Goal: Task Accomplishment & Management: Complete application form

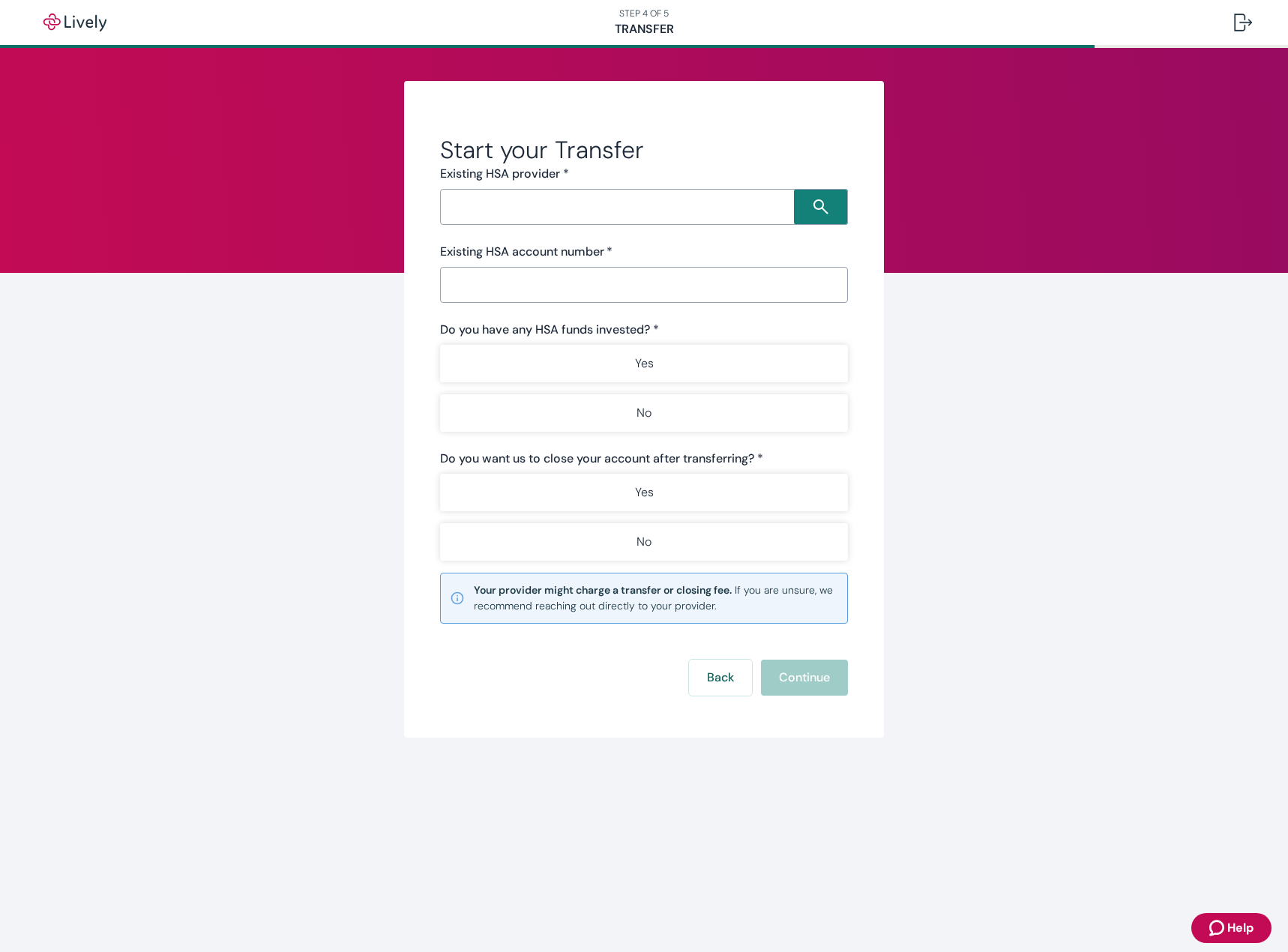
click at [575, 213] on input "Search input" at bounding box center [619, 207] width 350 height 21
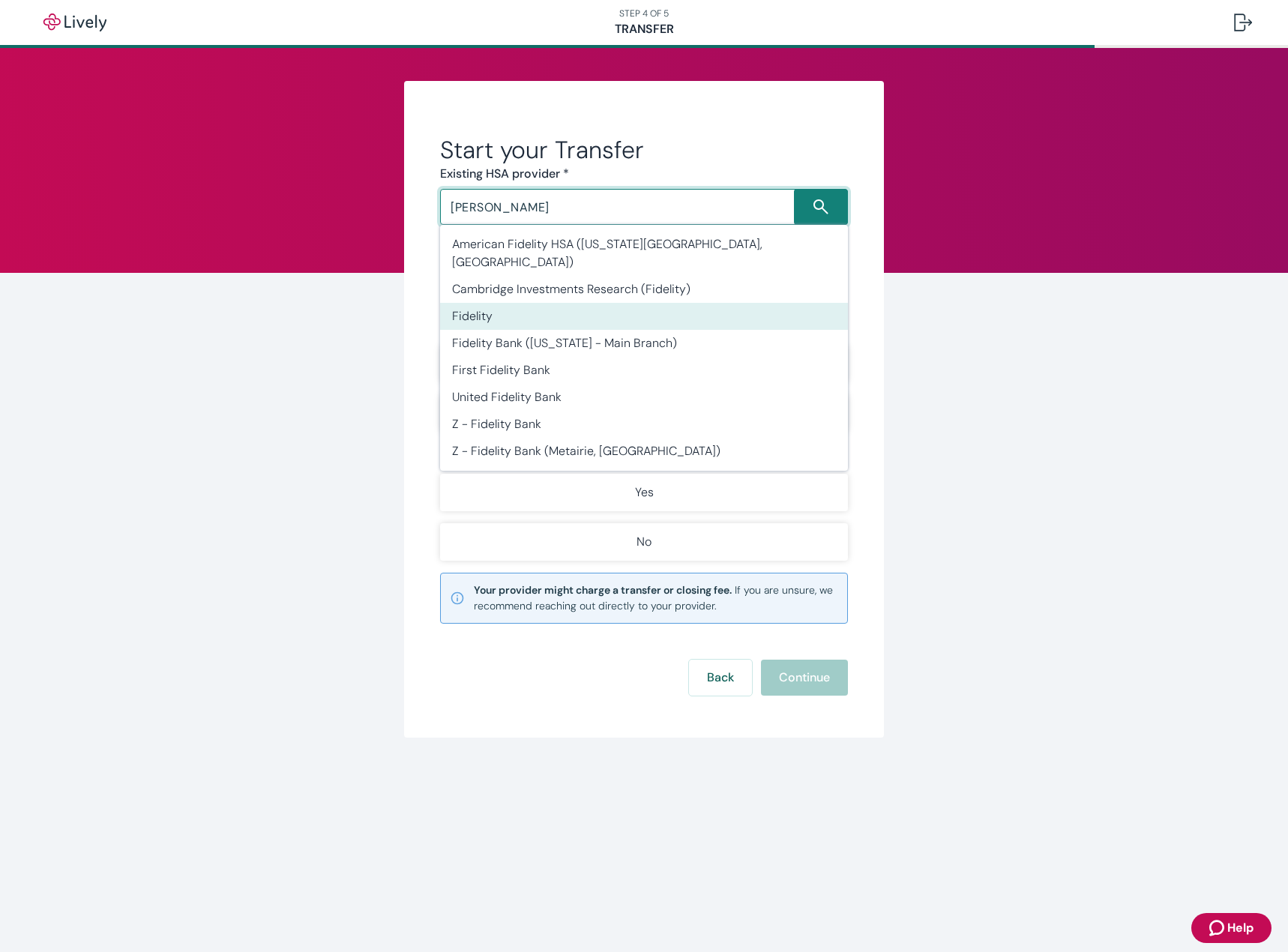
click at [567, 303] on li "Fidelity" at bounding box center [643, 317] width 408 height 27
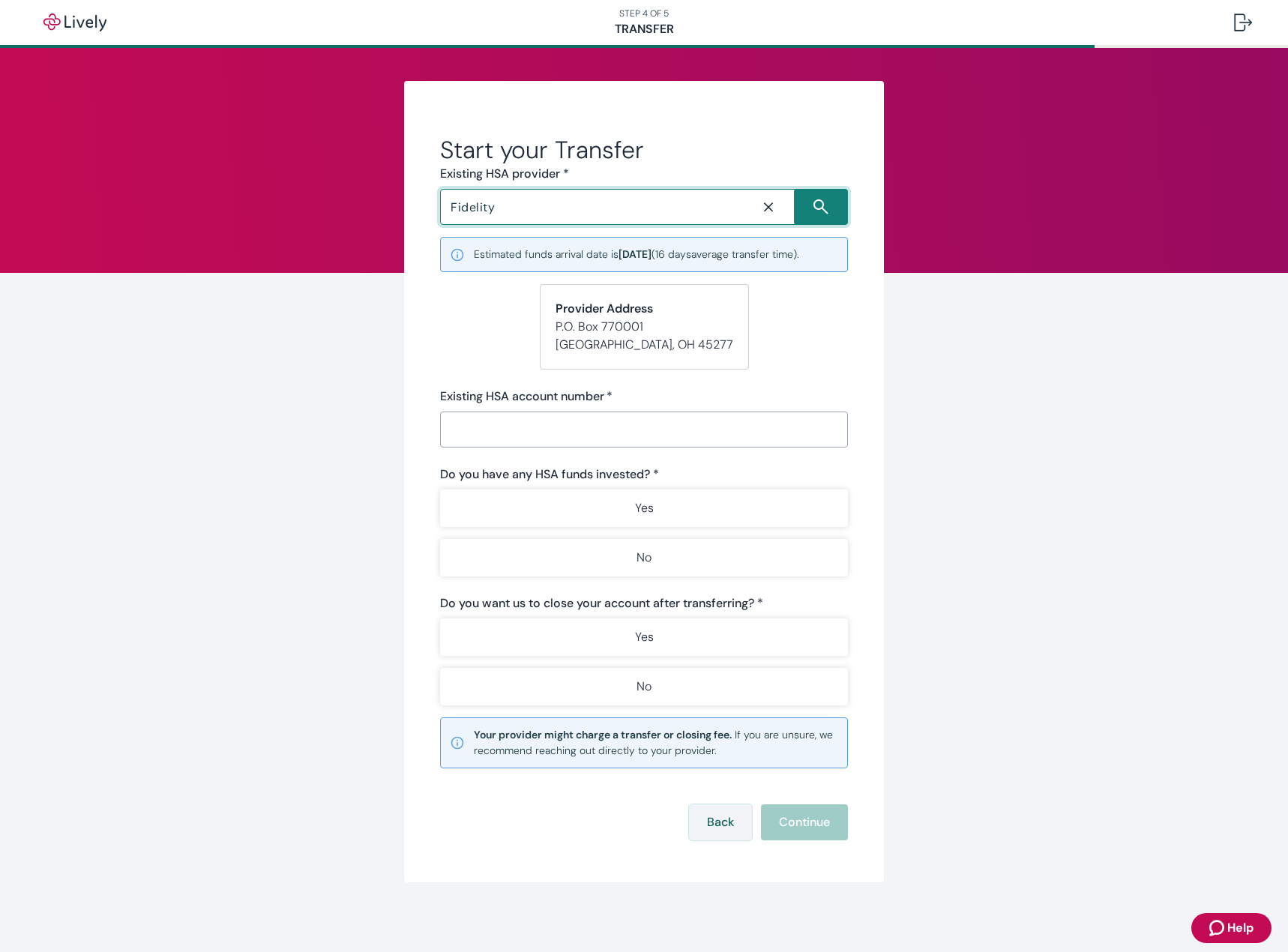
type input "Fidelity"
click at [722, 820] on button "Back" at bounding box center [721, 823] width 63 height 36
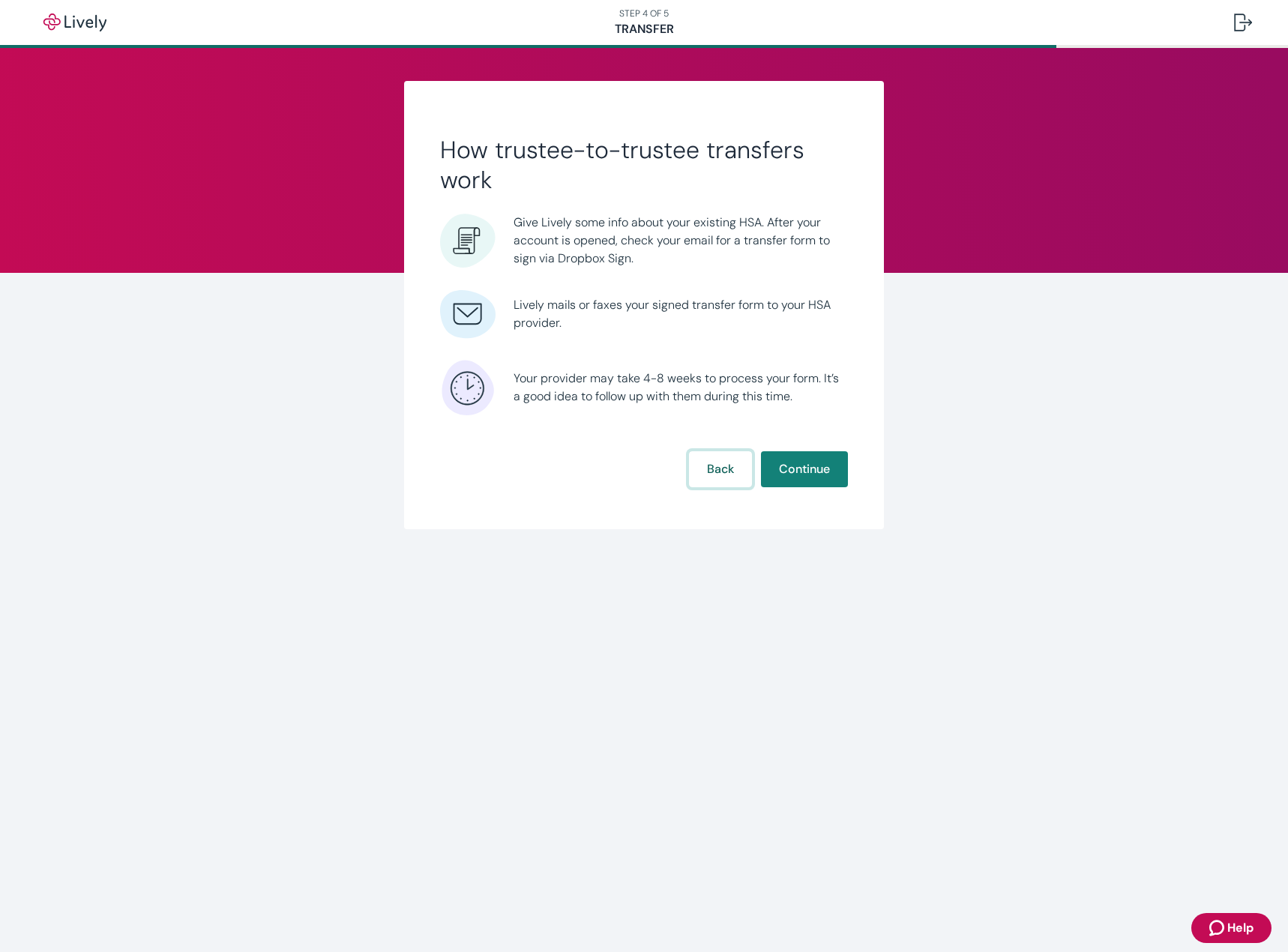
click at [727, 463] on button "Back" at bounding box center [721, 470] width 63 height 36
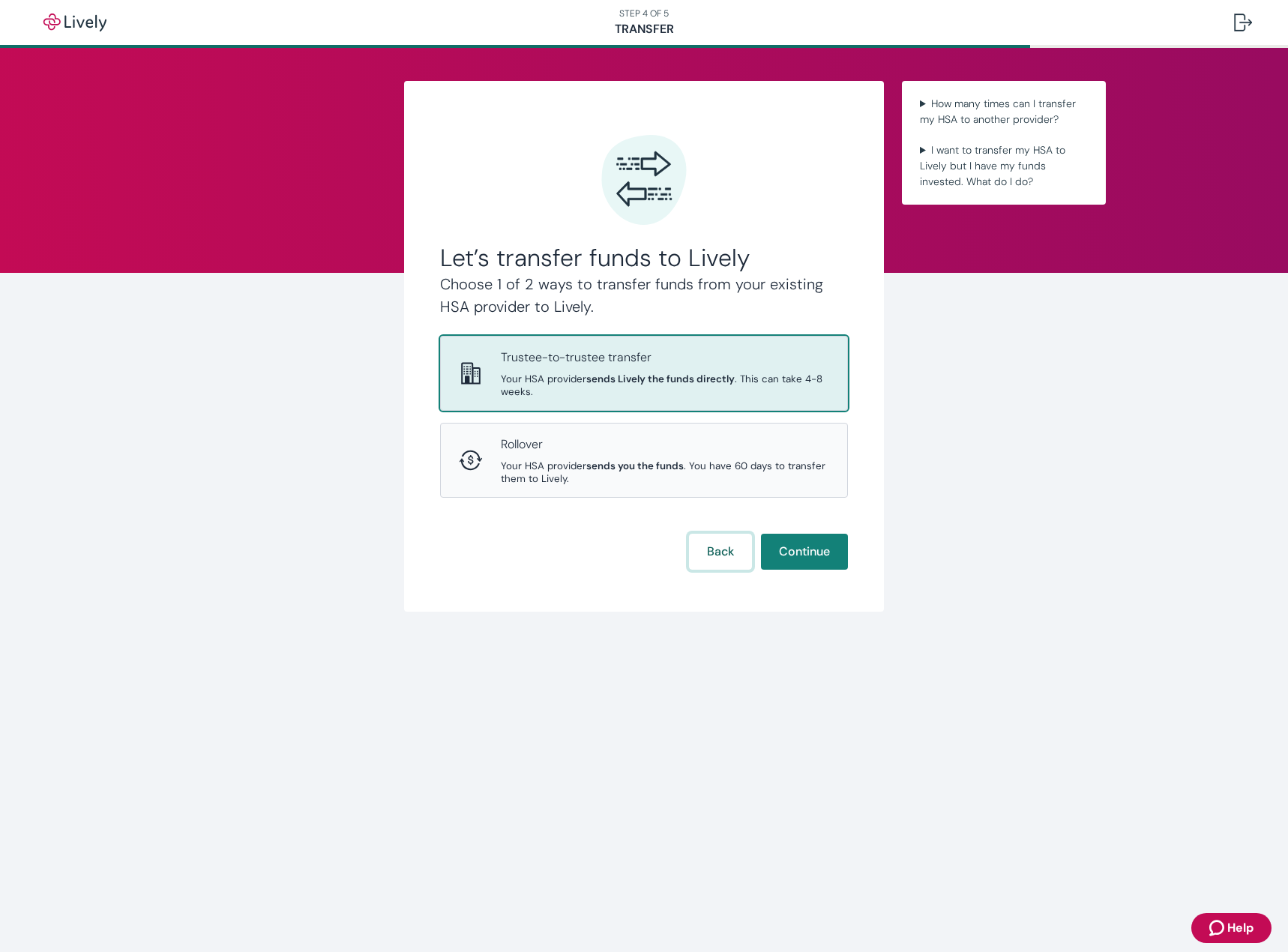
click at [729, 557] on button "Back" at bounding box center [721, 552] width 63 height 36
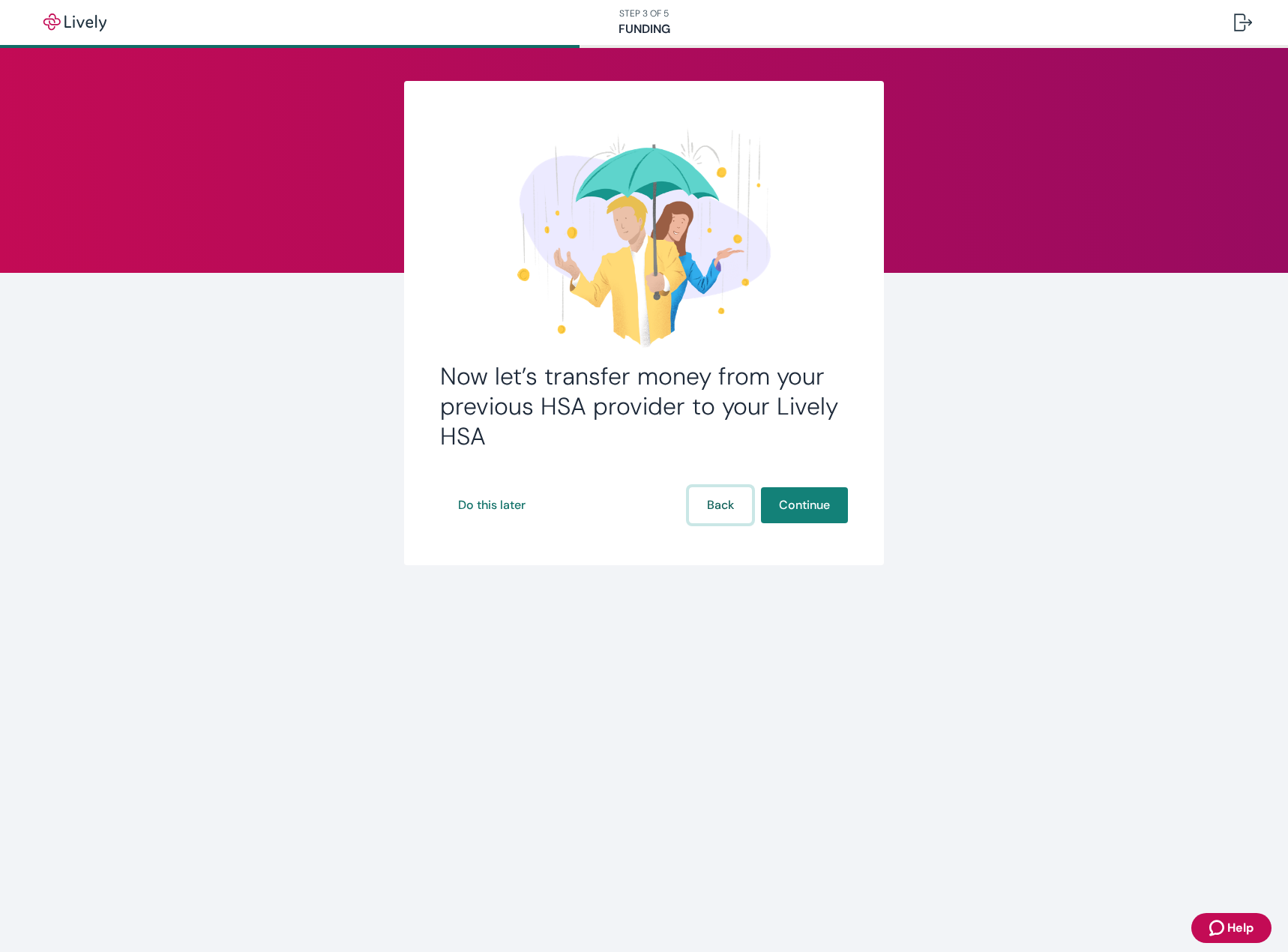
click at [730, 500] on button "Back" at bounding box center [721, 505] width 63 height 36
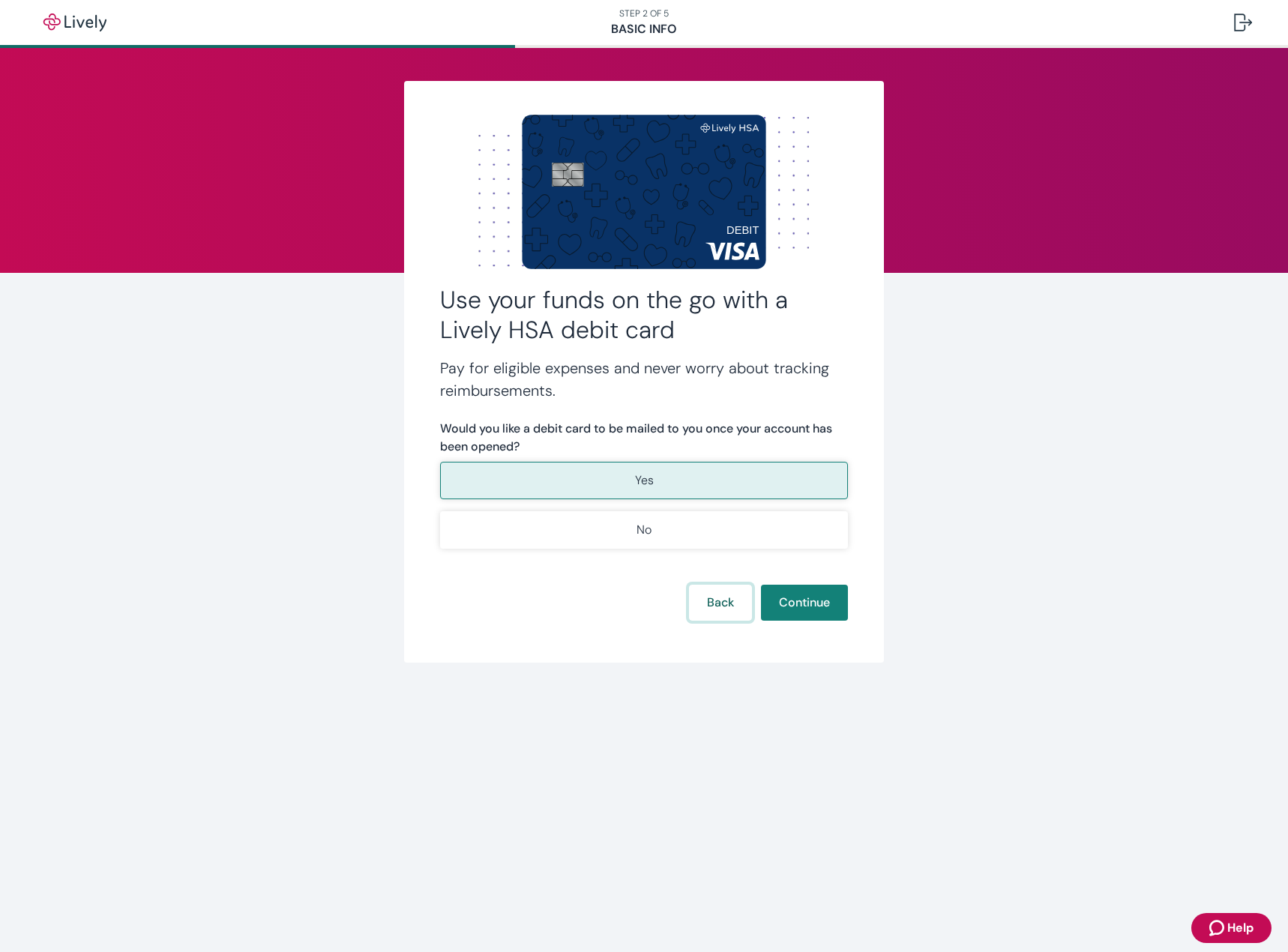
click at [715, 603] on button "Back" at bounding box center [721, 603] width 63 height 36
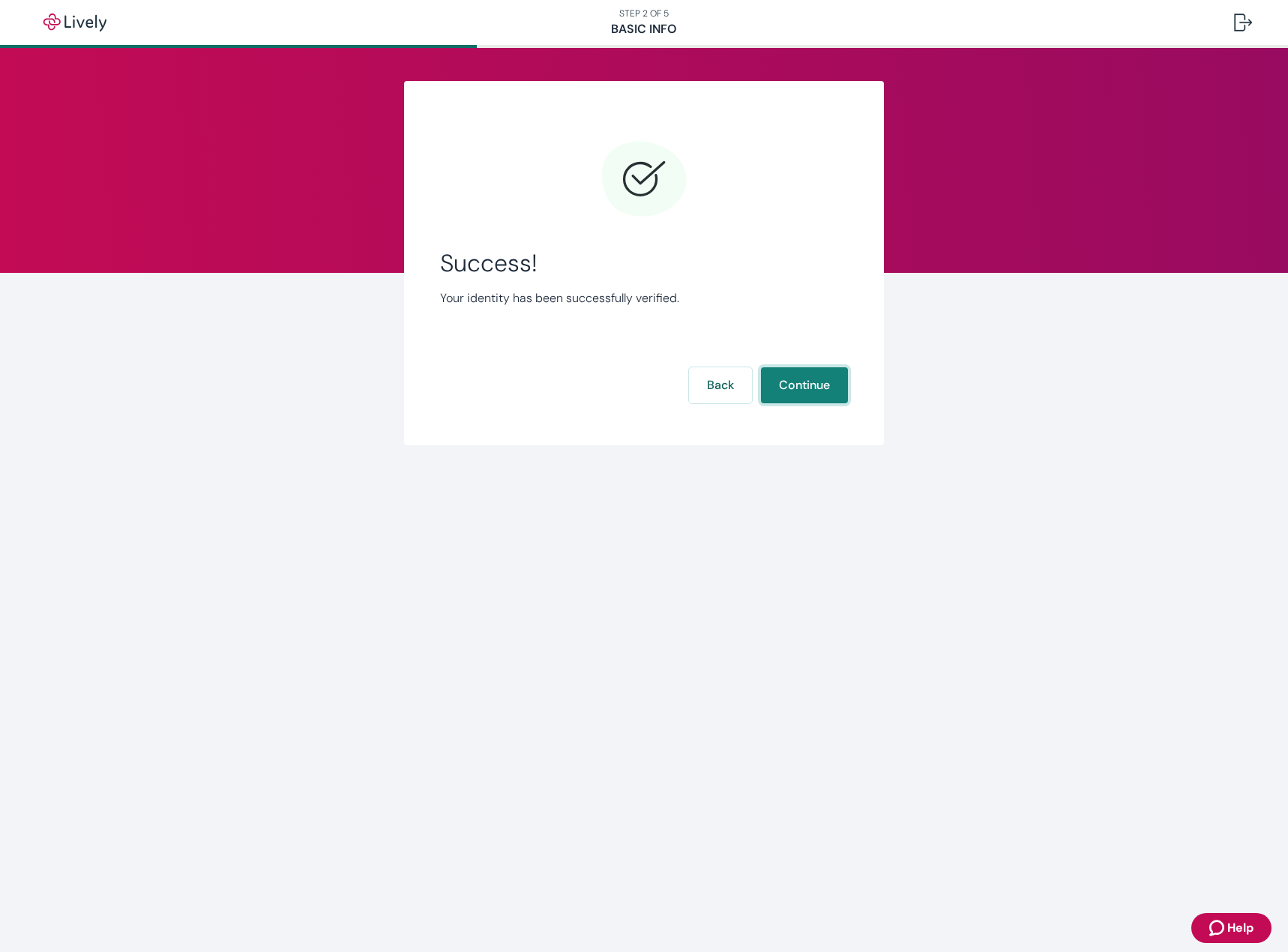
click at [792, 387] on button "Continue" at bounding box center [804, 385] width 87 height 36
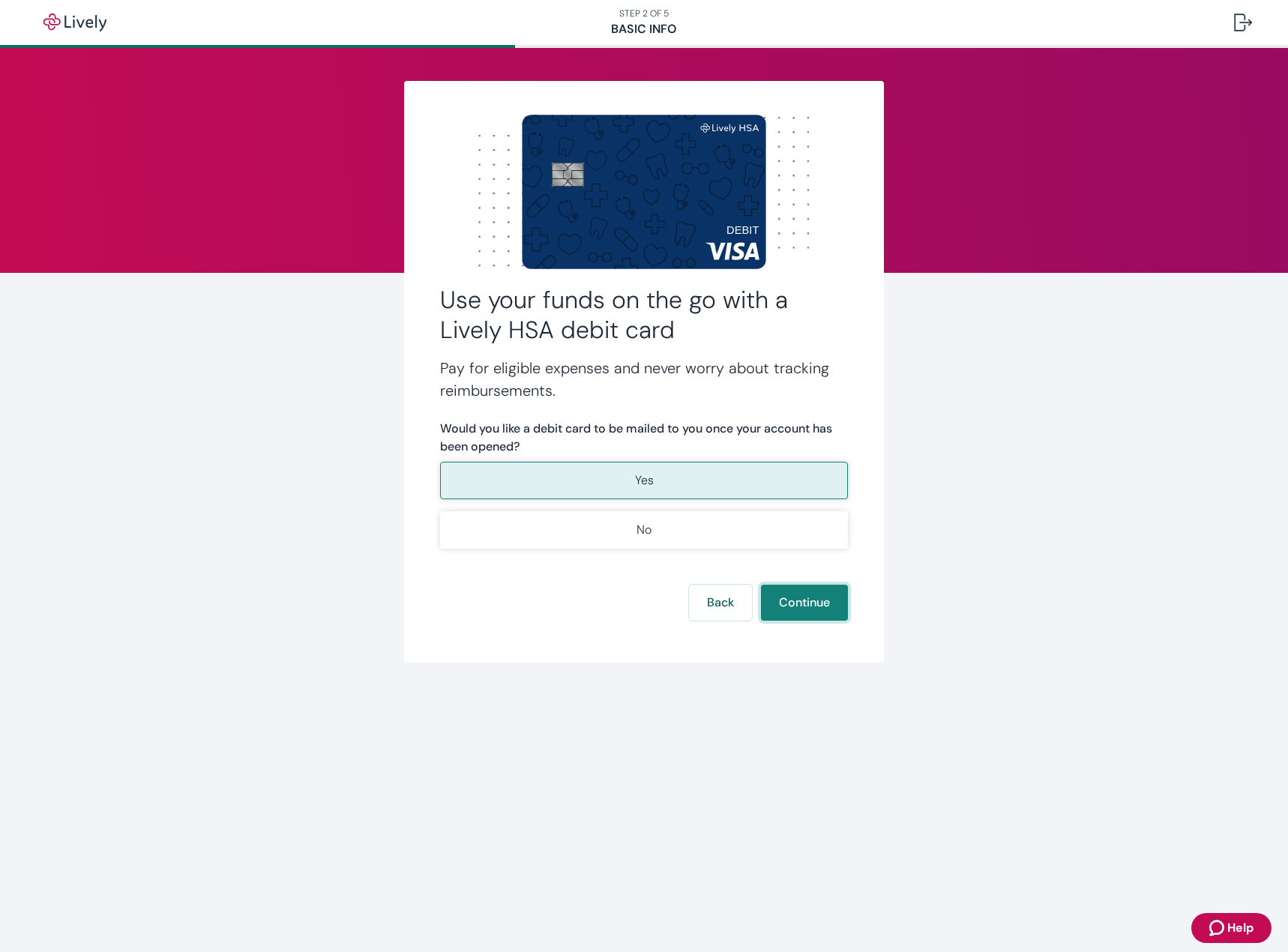
click at [792, 603] on button "Continue" at bounding box center [804, 603] width 87 height 36
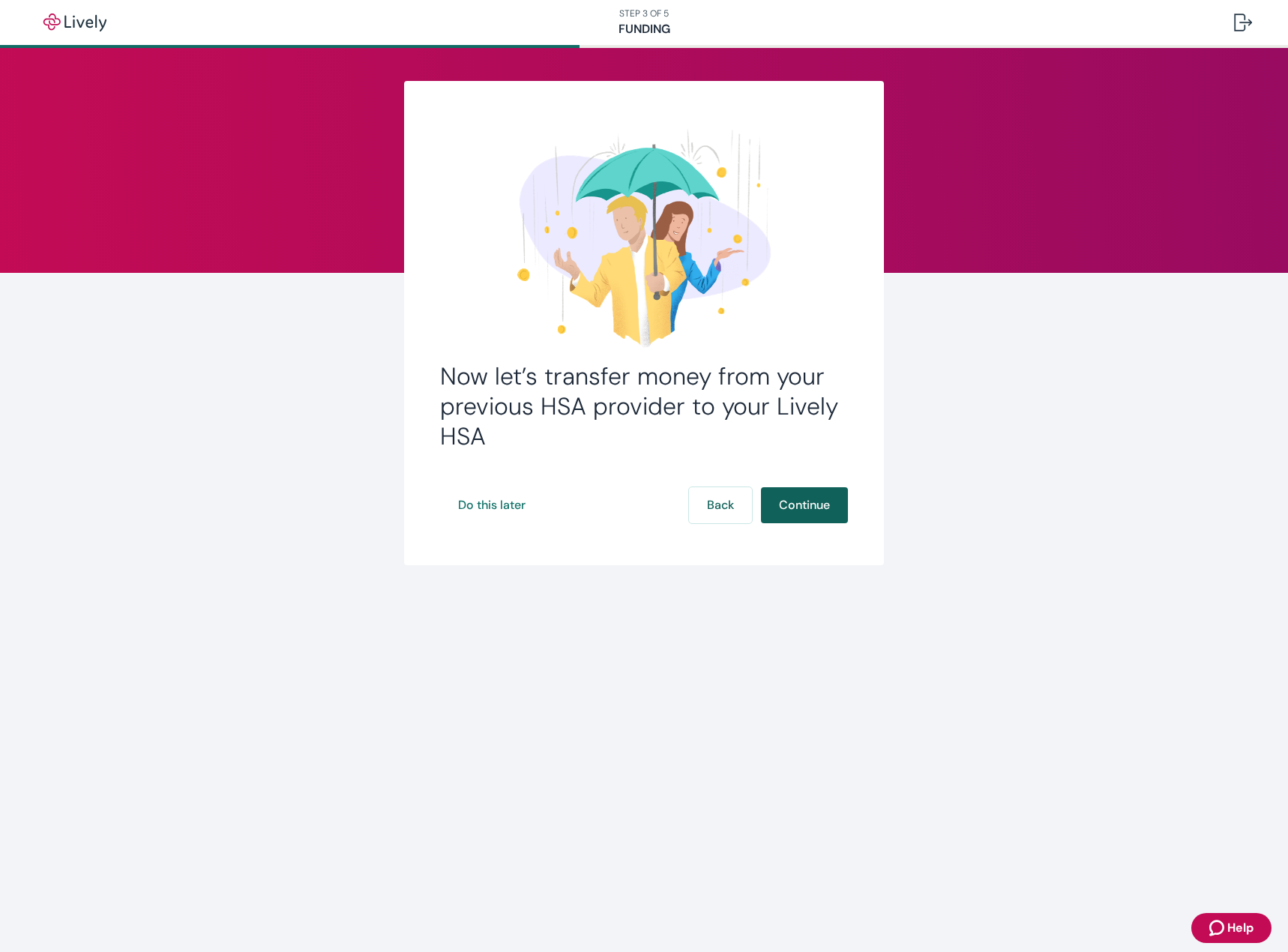
click at [803, 502] on button "Continue" at bounding box center [804, 505] width 87 height 36
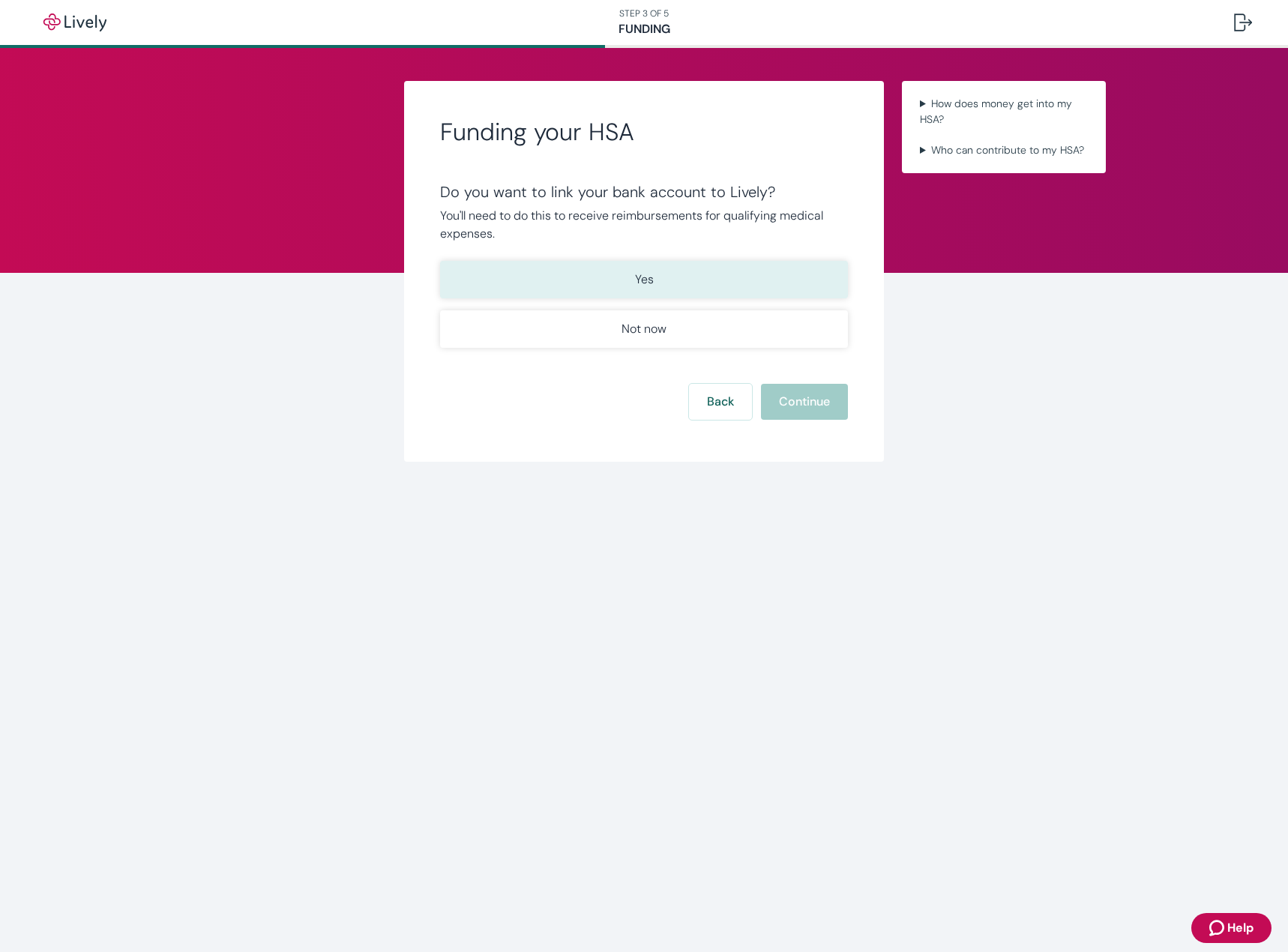
click at [627, 279] on button "Yes" at bounding box center [643, 279] width 408 height 37
click at [819, 398] on button "Continue" at bounding box center [804, 402] width 87 height 36
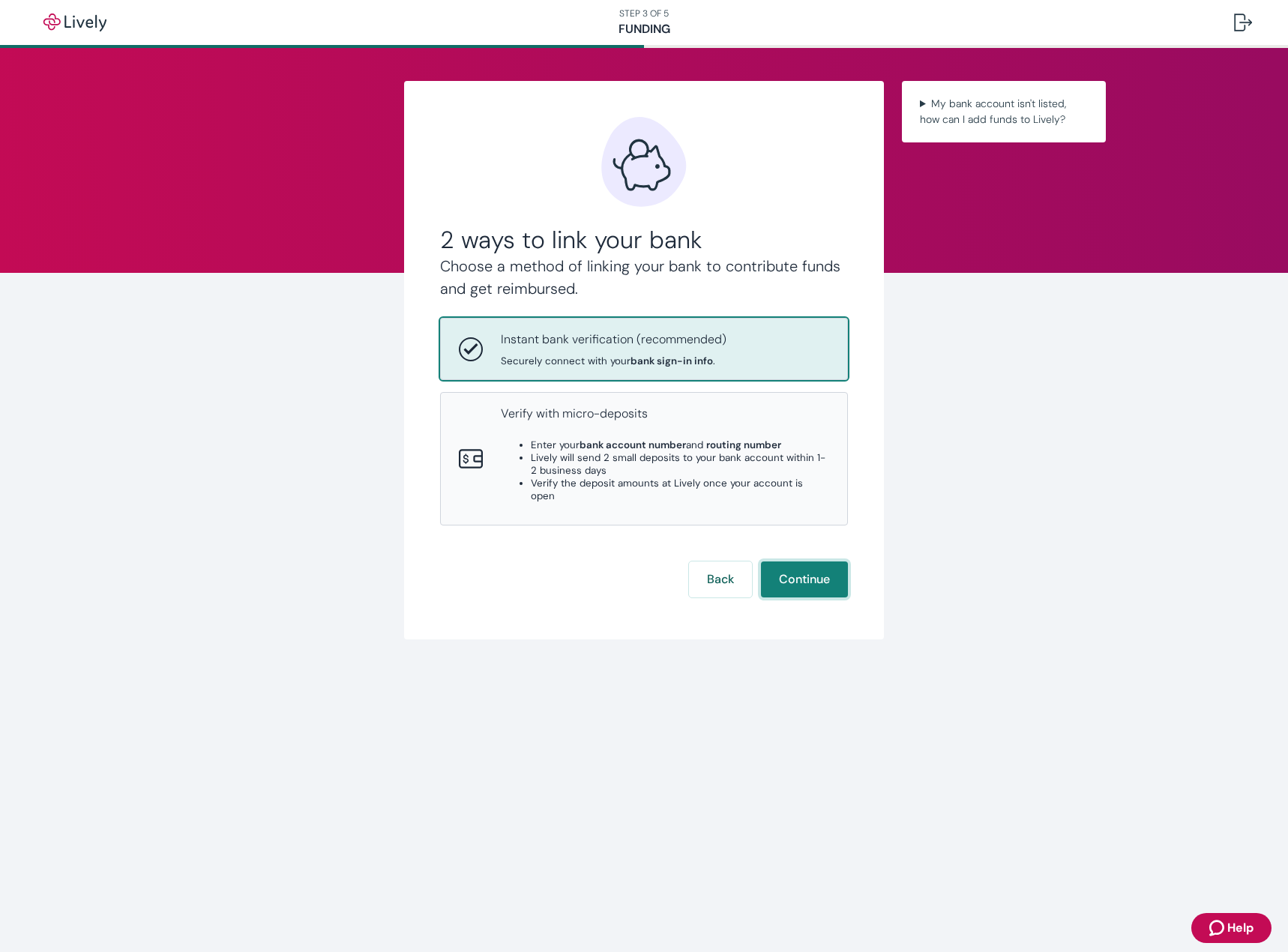
click at [817, 564] on button "Continue" at bounding box center [804, 579] width 87 height 36
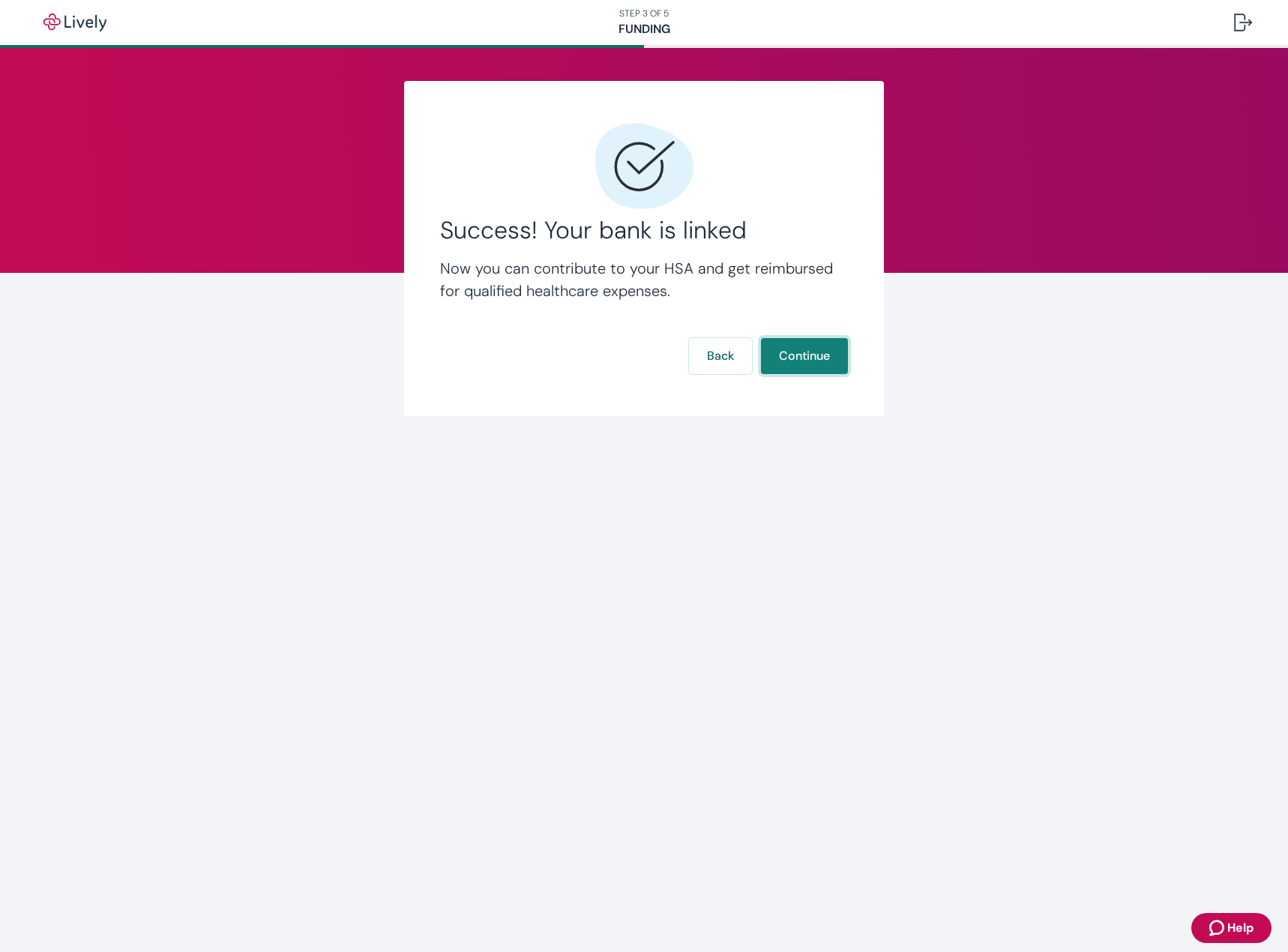
click at [796, 354] on button "Continue" at bounding box center [804, 356] width 87 height 36
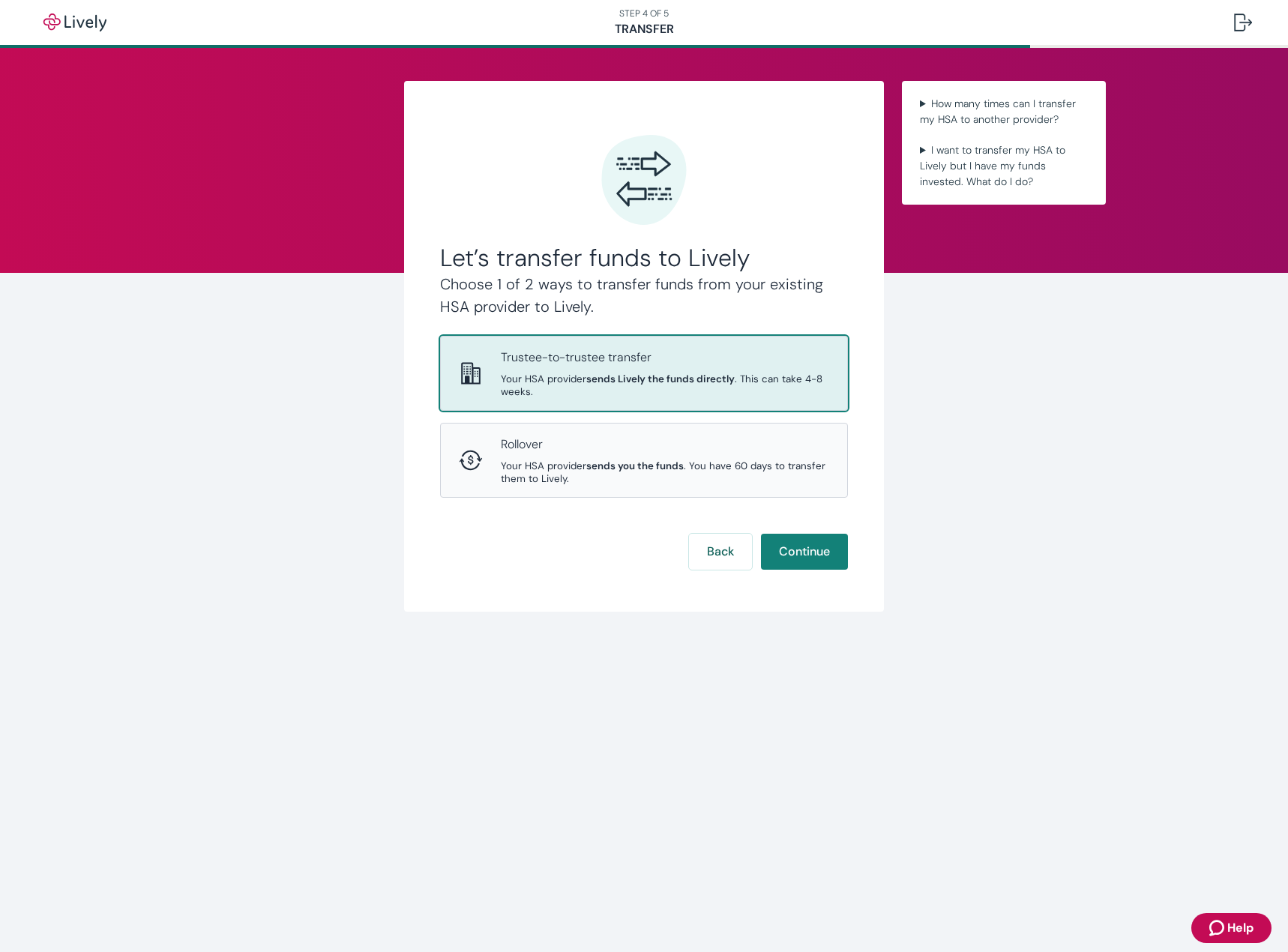
click at [593, 365] on p "Trustee-to-trustee transfer" at bounding box center [665, 358] width 328 height 18
click at [822, 553] on button "Continue" at bounding box center [804, 552] width 87 height 36
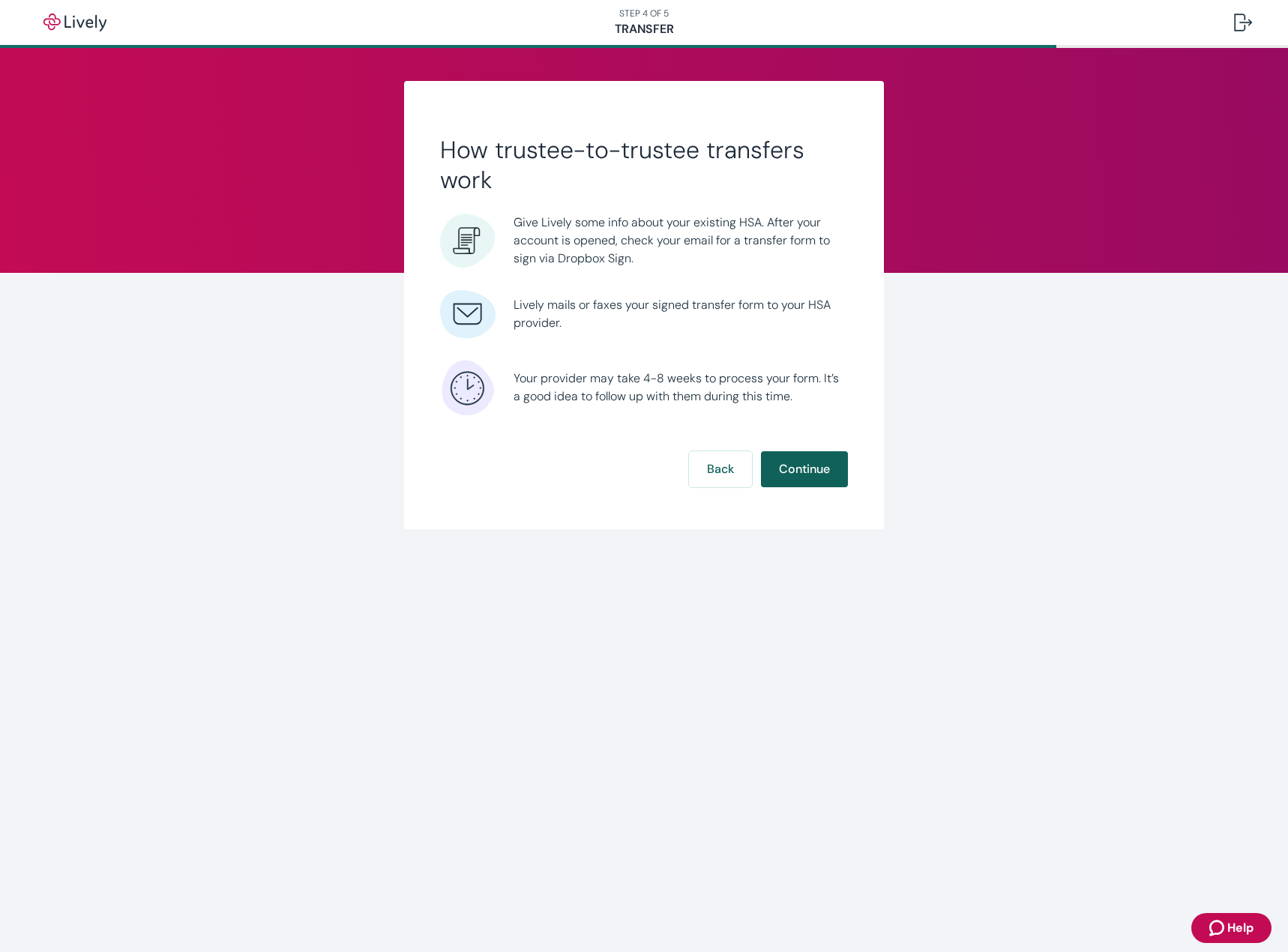
click at [796, 467] on button "Continue" at bounding box center [804, 470] width 87 height 36
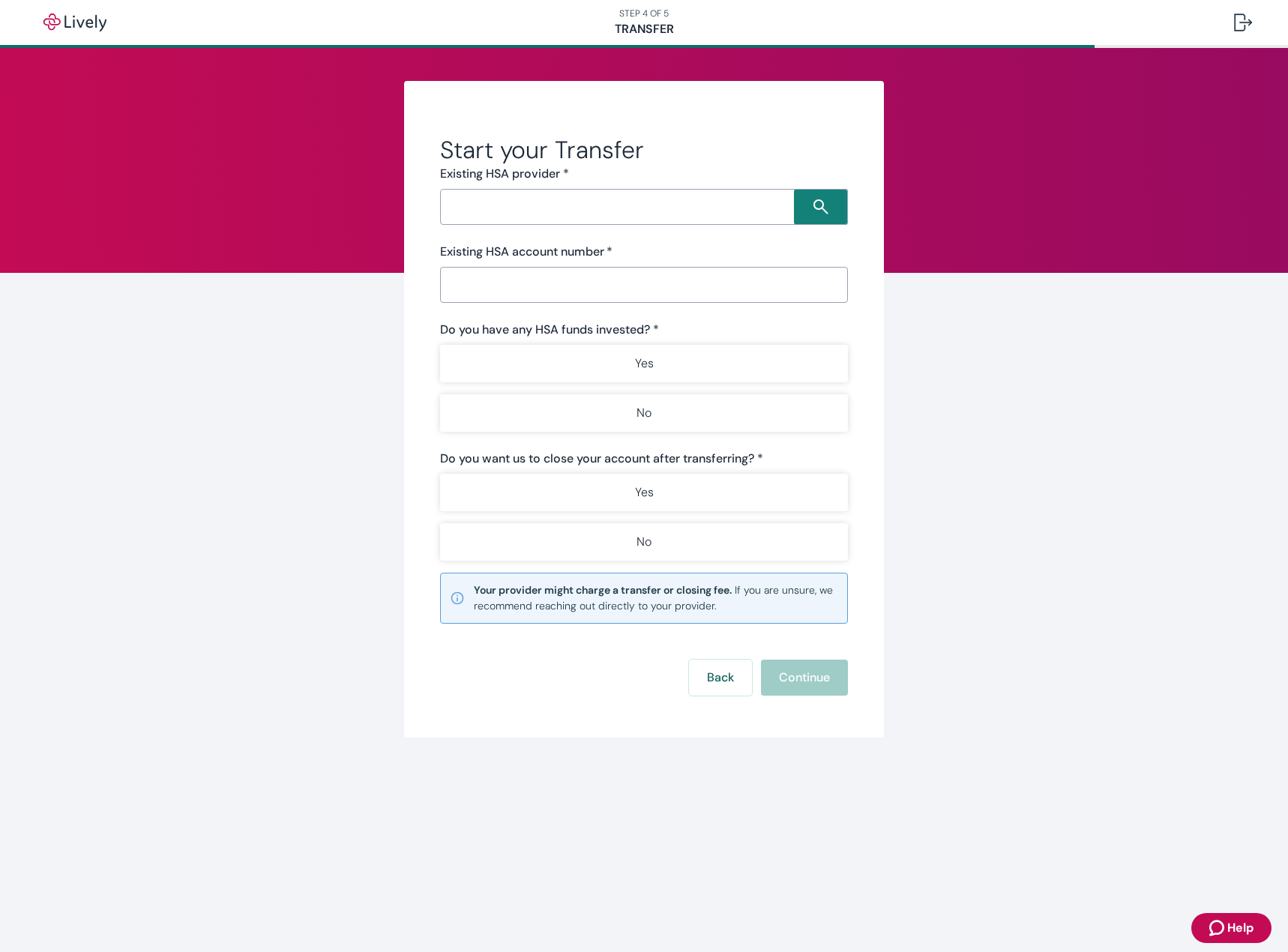
click at [495, 207] on input "Search input" at bounding box center [619, 207] width 350 height 21
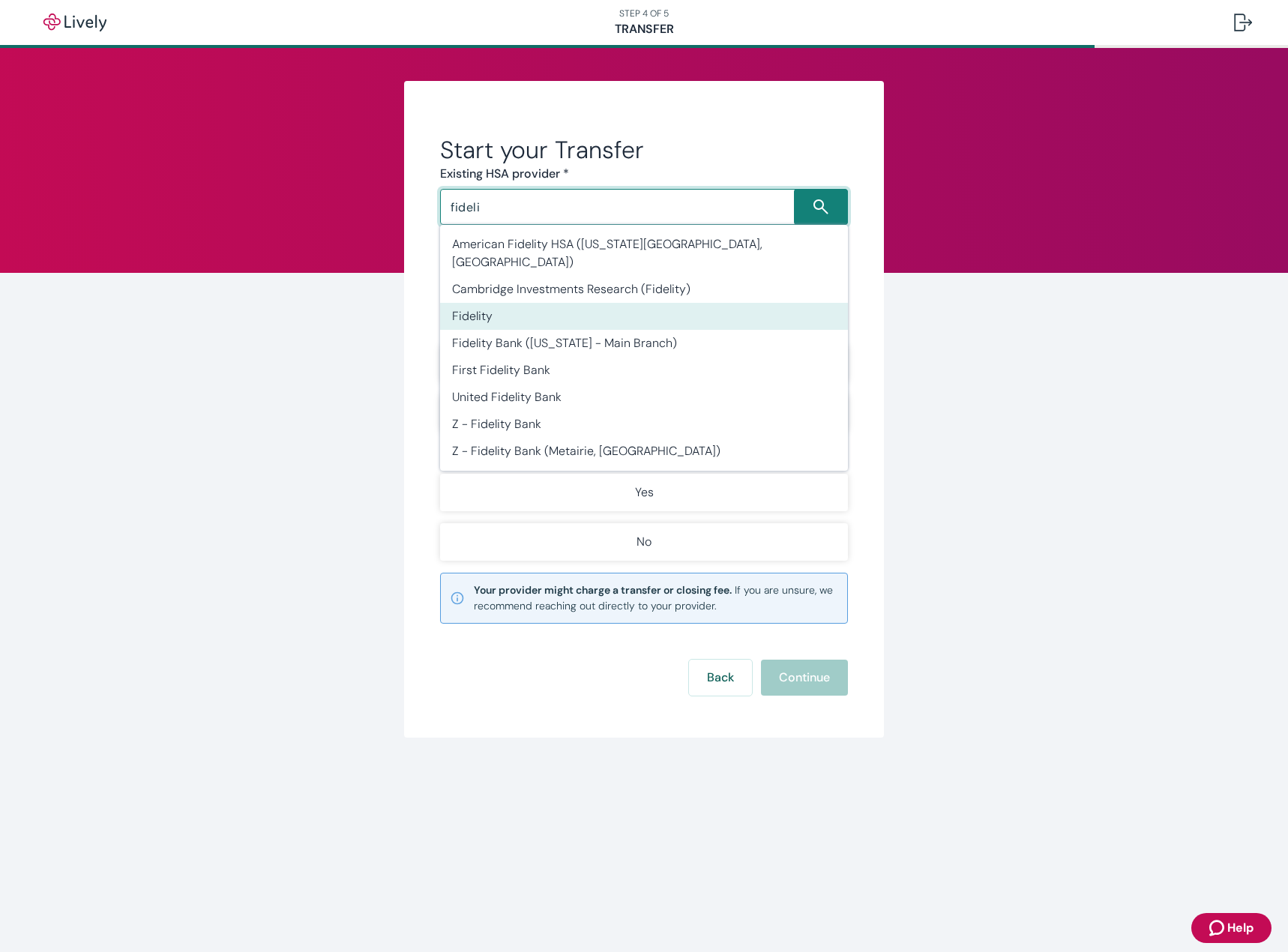
click at [490, 303] on li "Fidelity" at bounding box center [643, 317] width 408 height 27
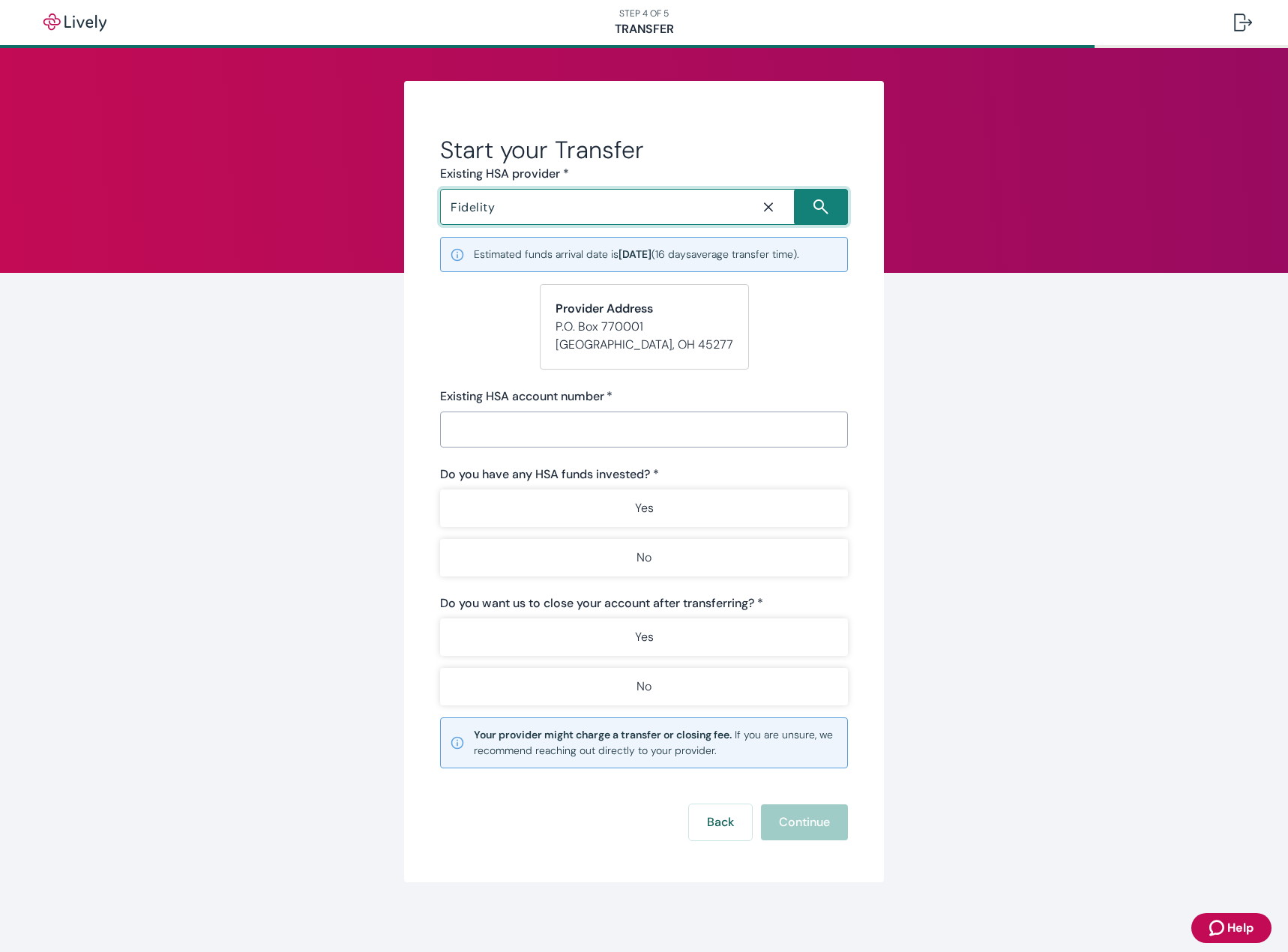
type input "Fidelity"
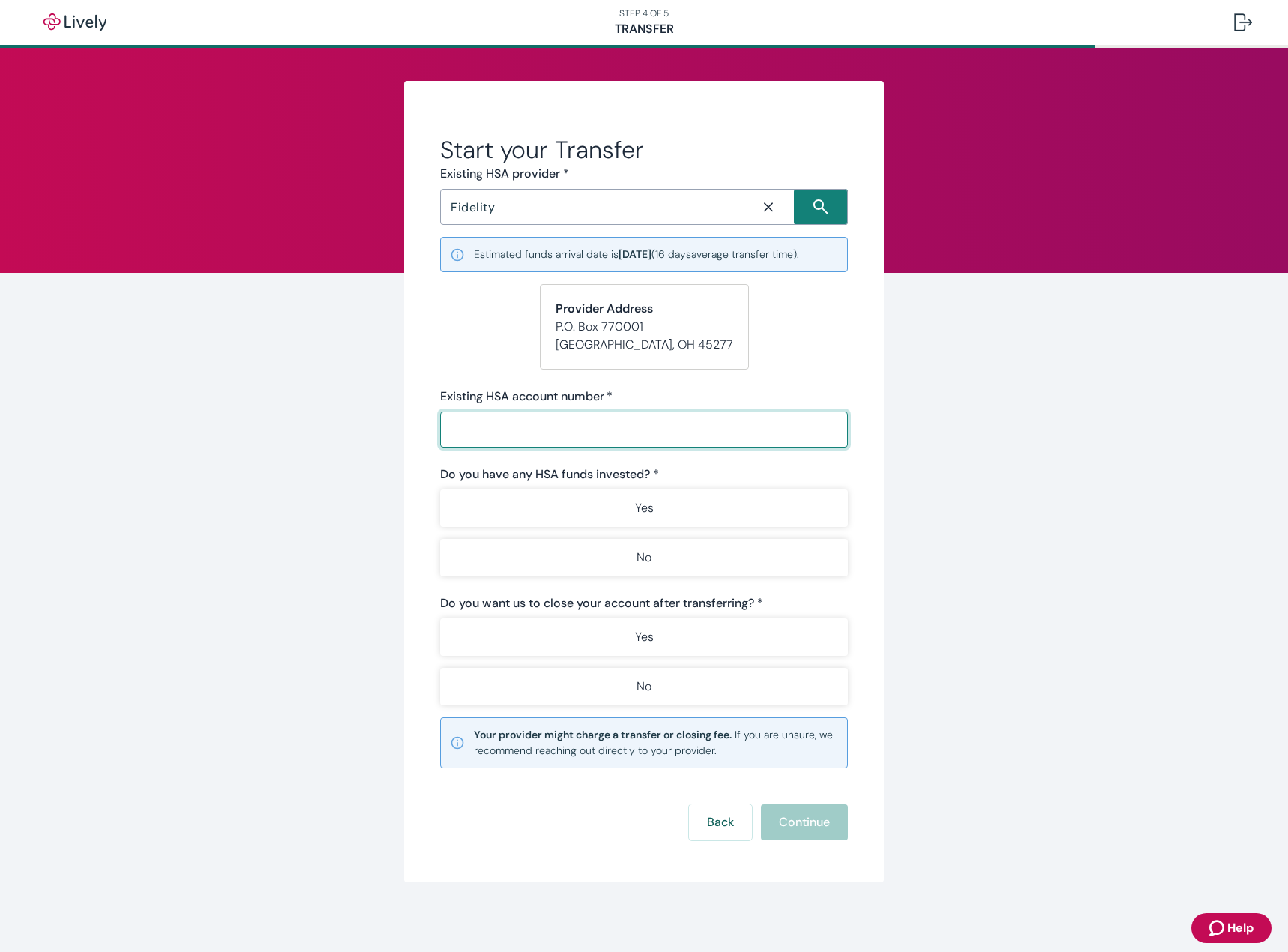
click at [553, 440] on input "Existing HSA account number   *" at bounding box center [643, 429] width 408 height 30
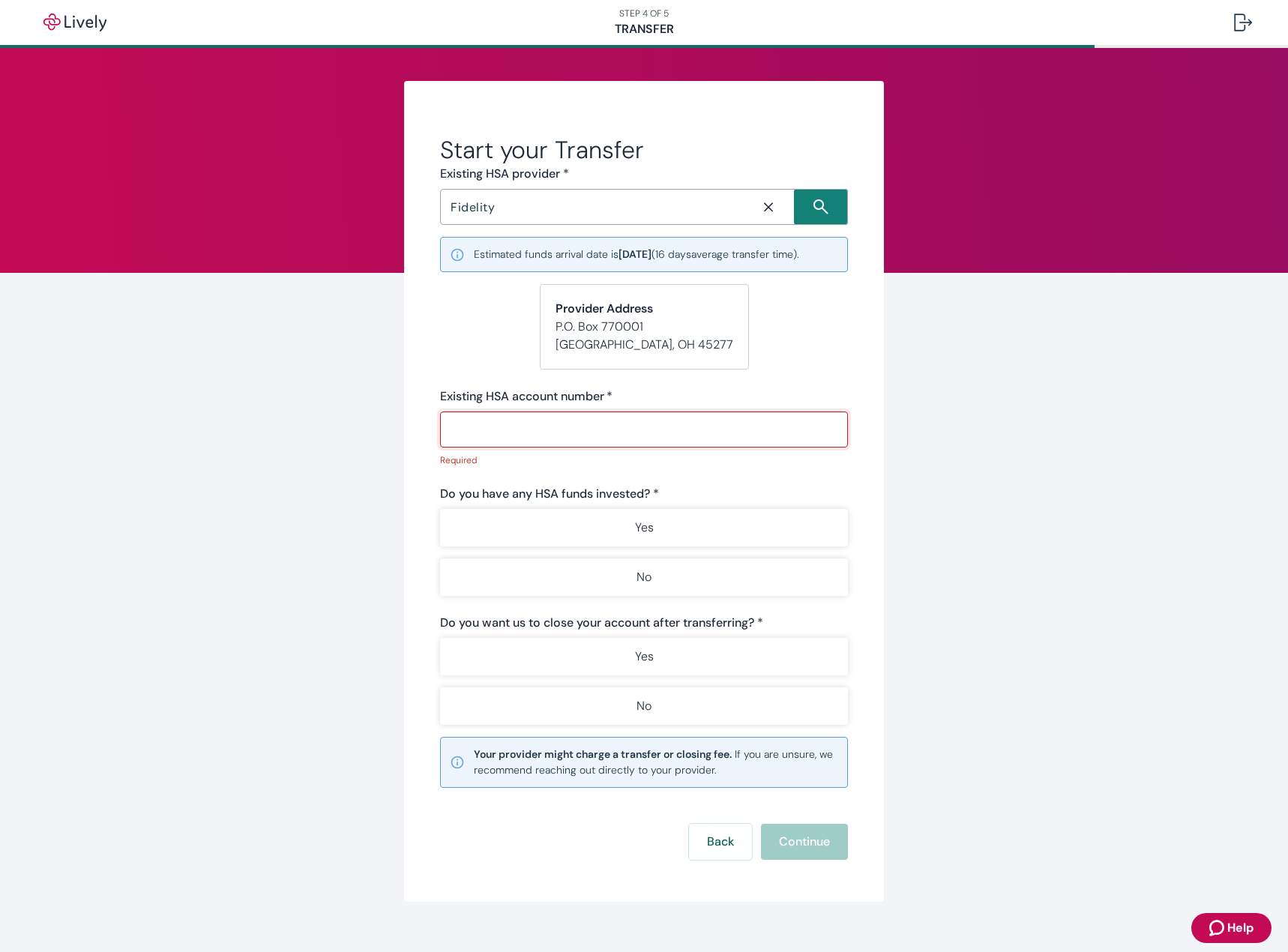
paste input "246799566"
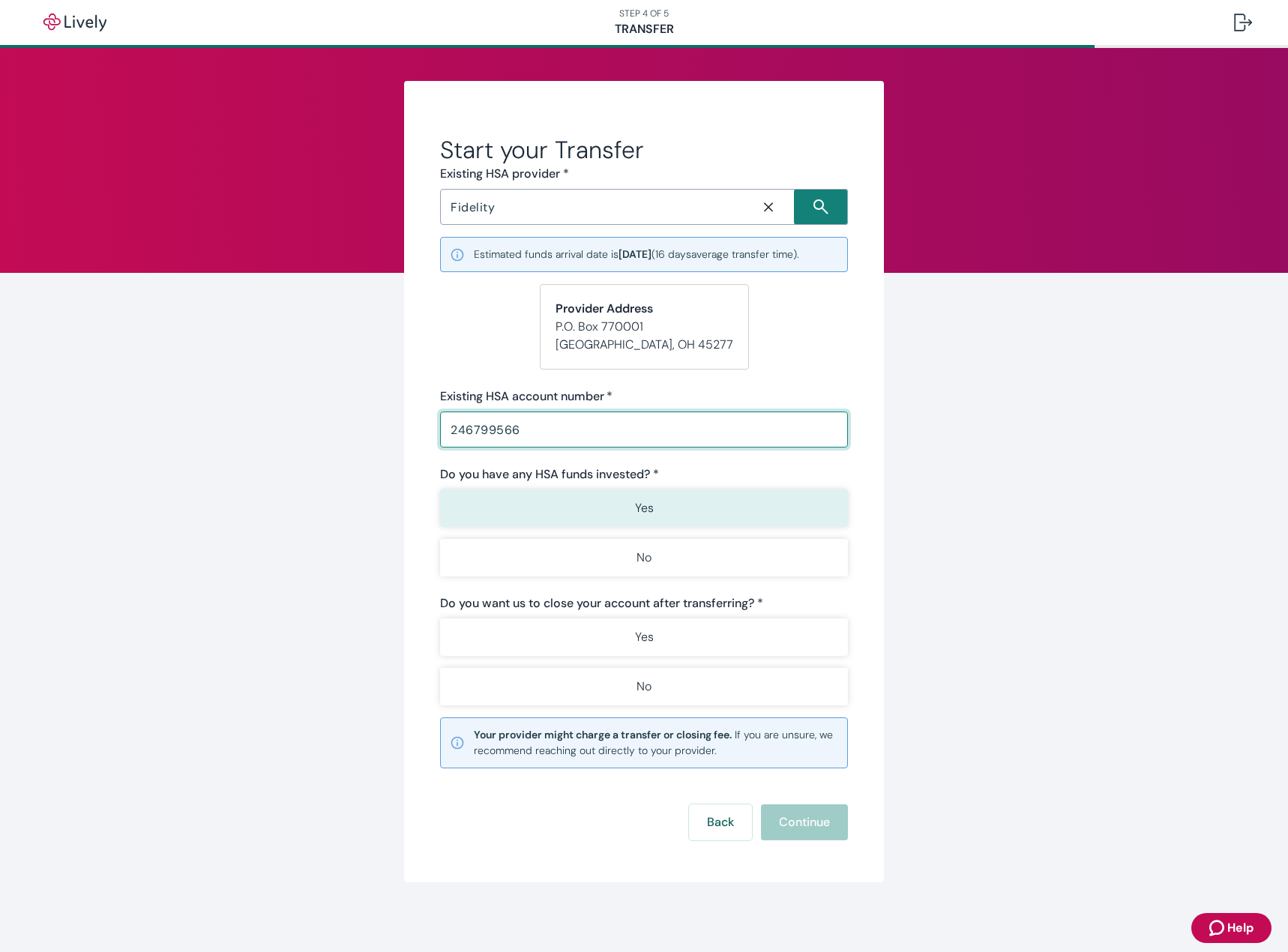
type input "246799566"
click at [556, 512] on button "Yes" at bounding box center [643, 508] width 408 height 37
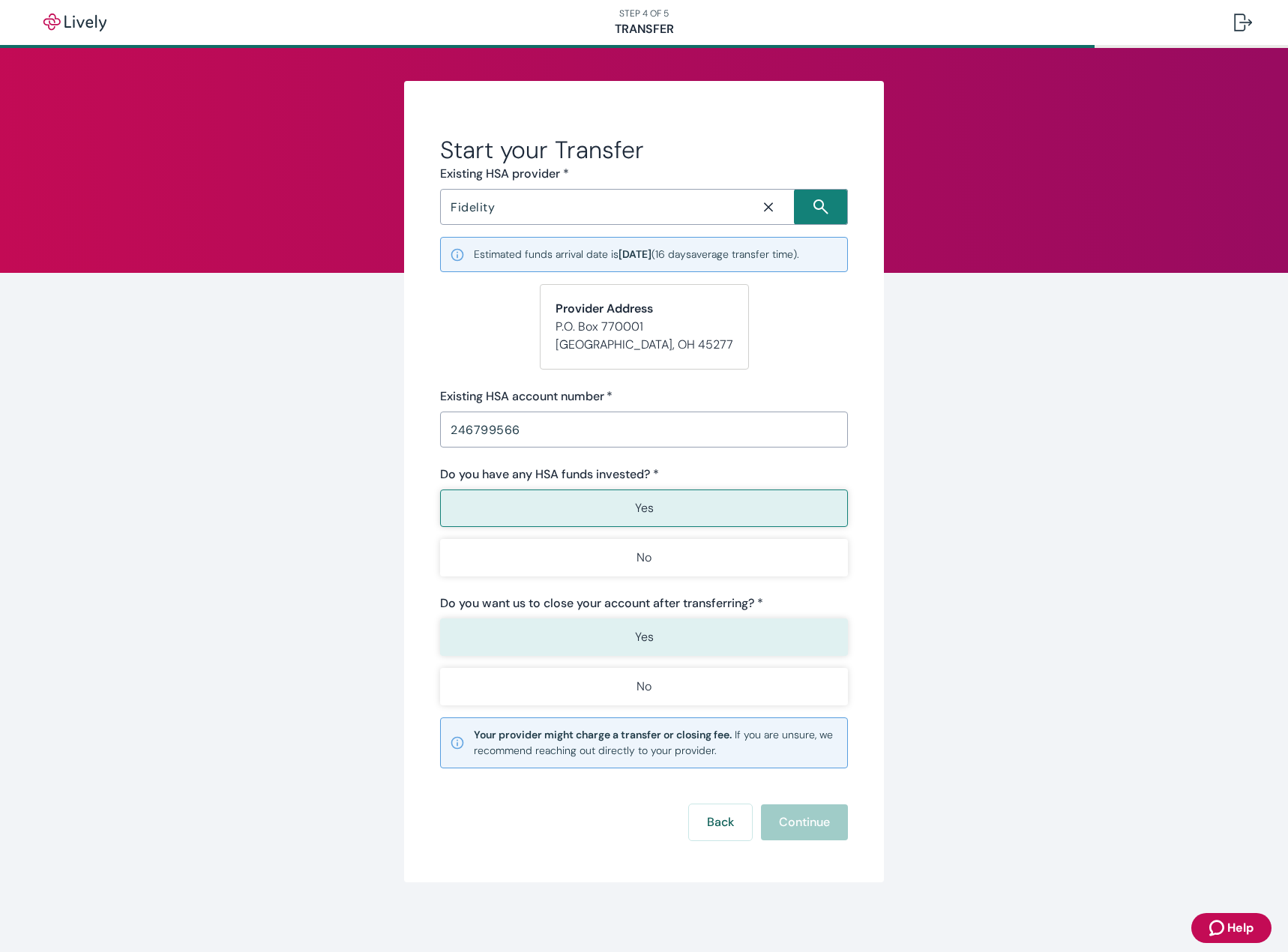
click at [552, 638] on button "Yes" at bounding box center [643, 636] width 408 height 37
click at [792, 826] on button "Continue" at bounding box center [804, 823] width 87 height 36
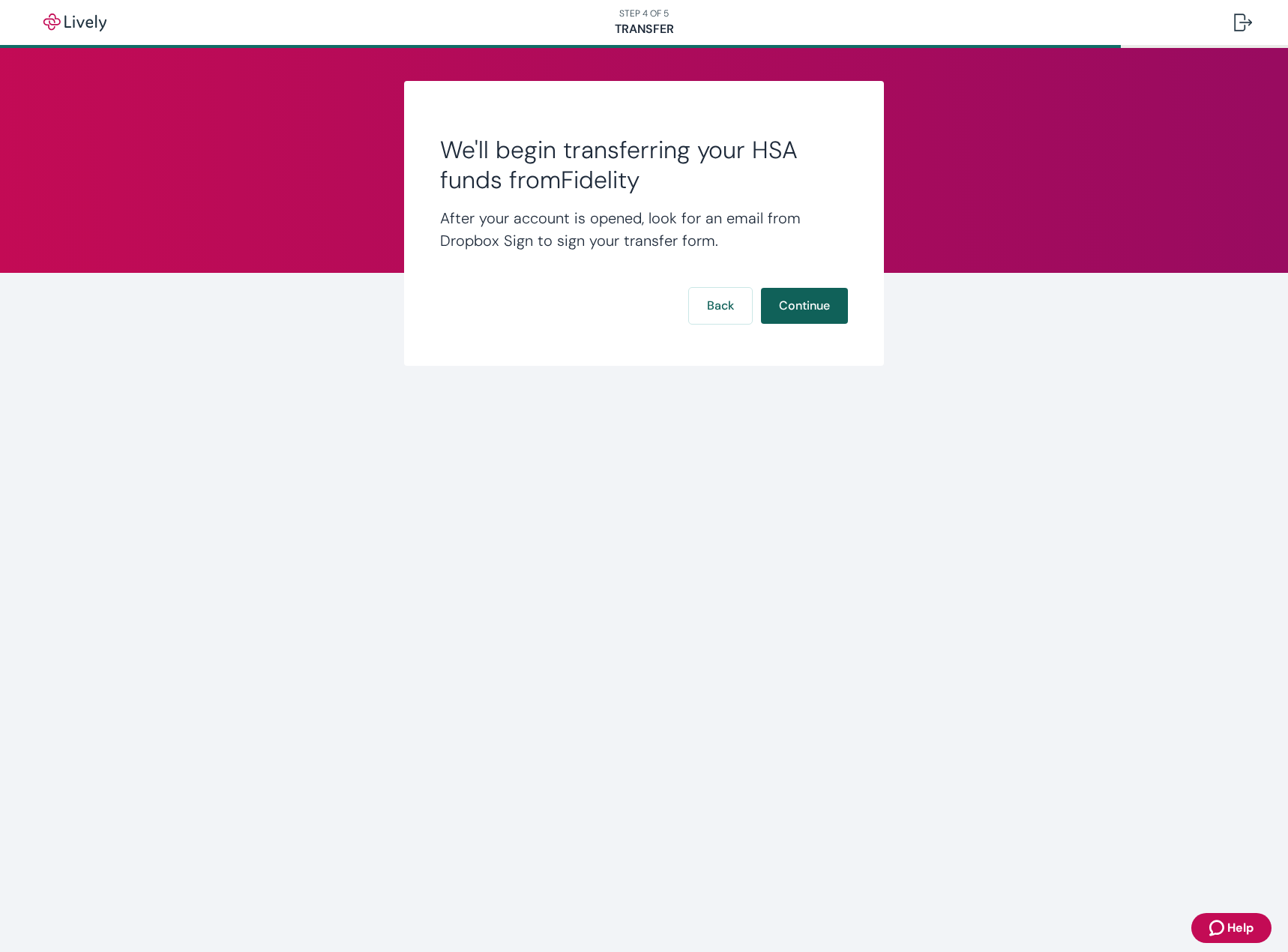
click at [814, 306] on button "Continue" at bounding box center [804, 306] width 87 height 36
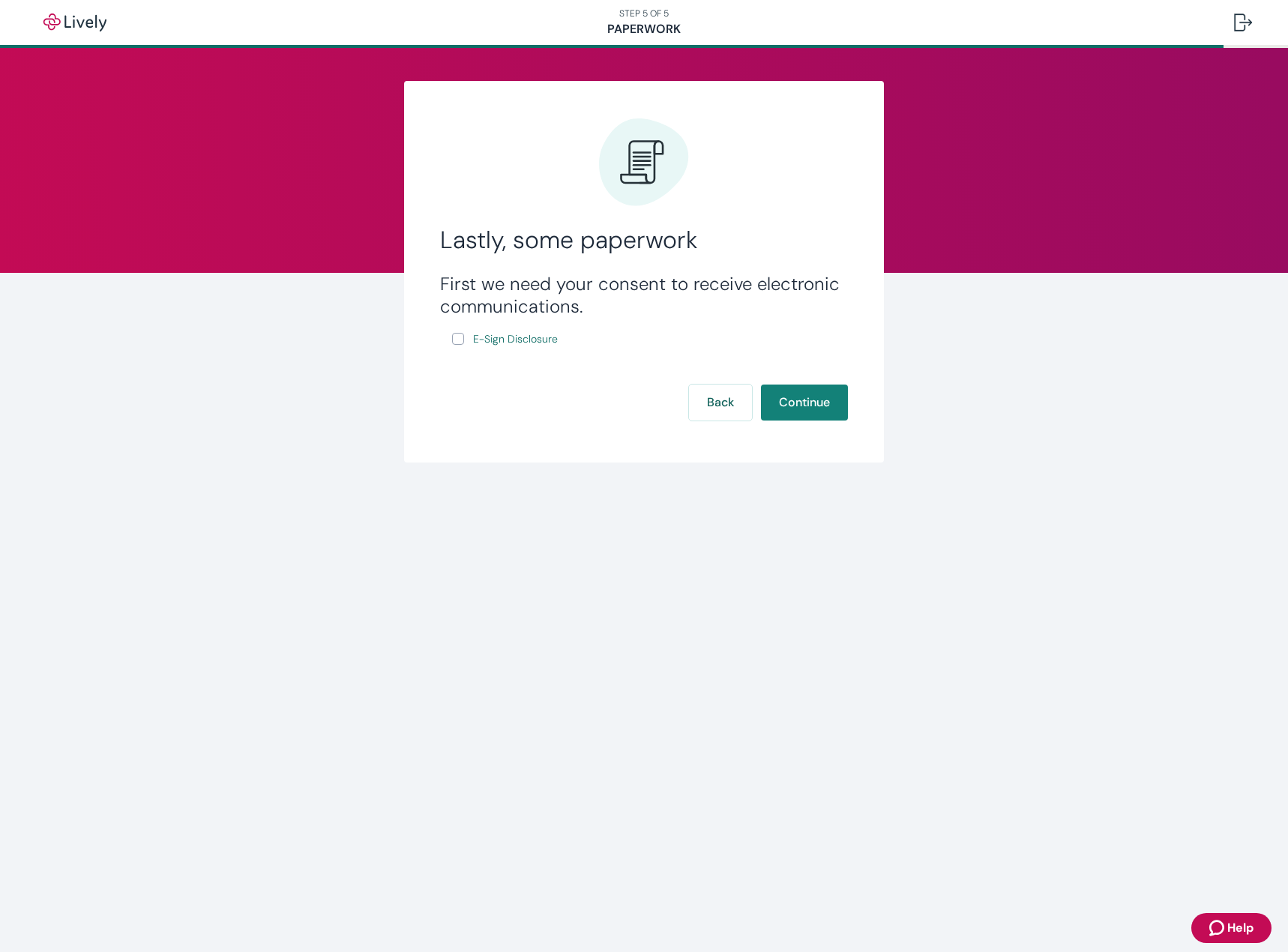
click at [456, 341] on input "E-Sign Disclosure" at bounding box center [458, 339] width 12 height 12
checkbox input "true"
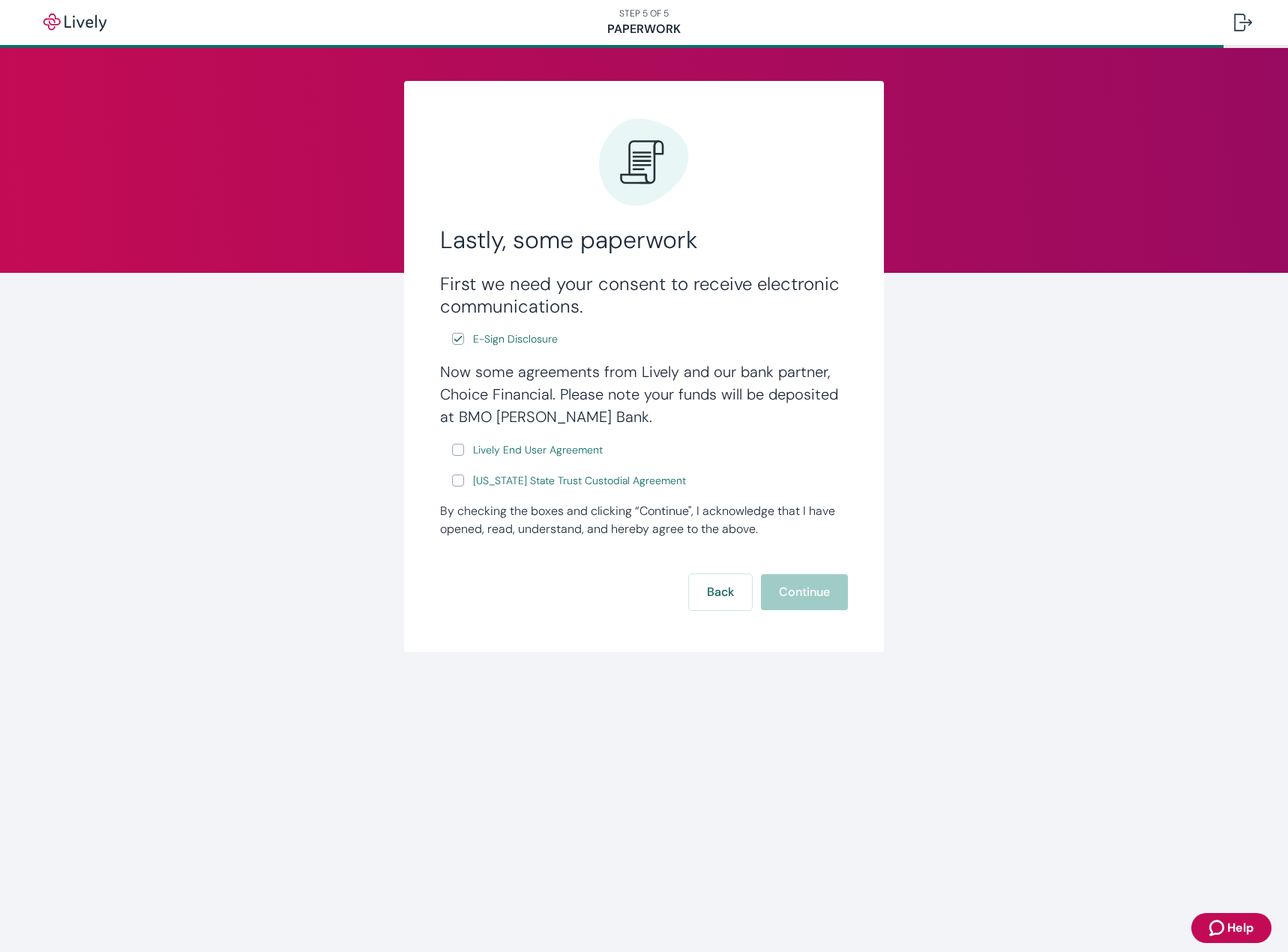
click at [462, 452] on input "Lively End User Agreement" at bounding box center [458, 449] width 12 height 12
checkbox input "true"
click at [462, 479] on input "[US_STATE] State Trust Custodial Agreement" at bounding box center [458, 480] width 12 height 12
checkbox input "true"
click at [816, 589] on button "Continue" at bounding box center [804, 592] width 87 height 36
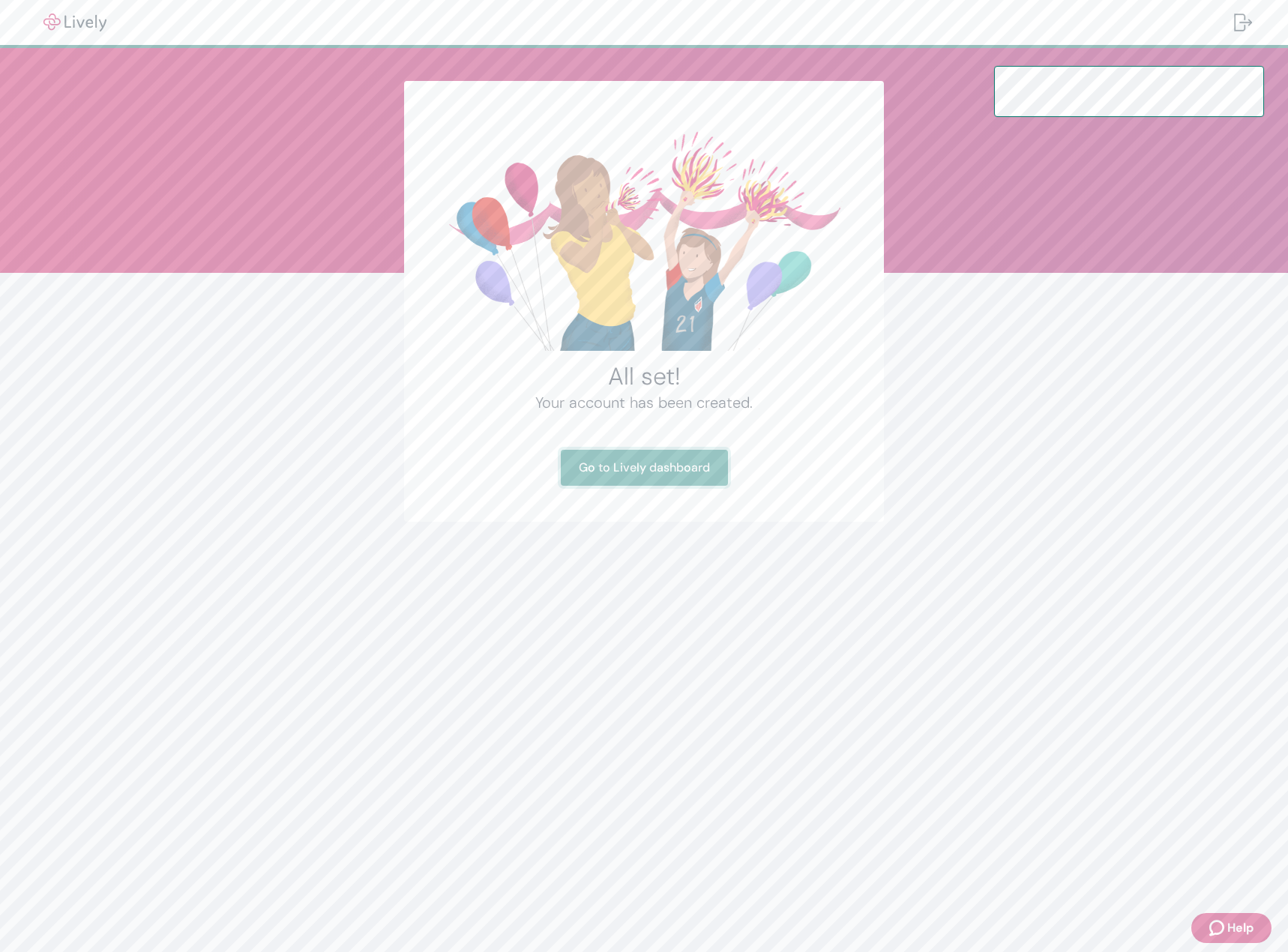
click at [657, 470] on link "Go to Lively dashboard" at bounding box center [644, 468] width 167 height 36
